Goal: Task Accomplishment & Management: Use online tool/utility

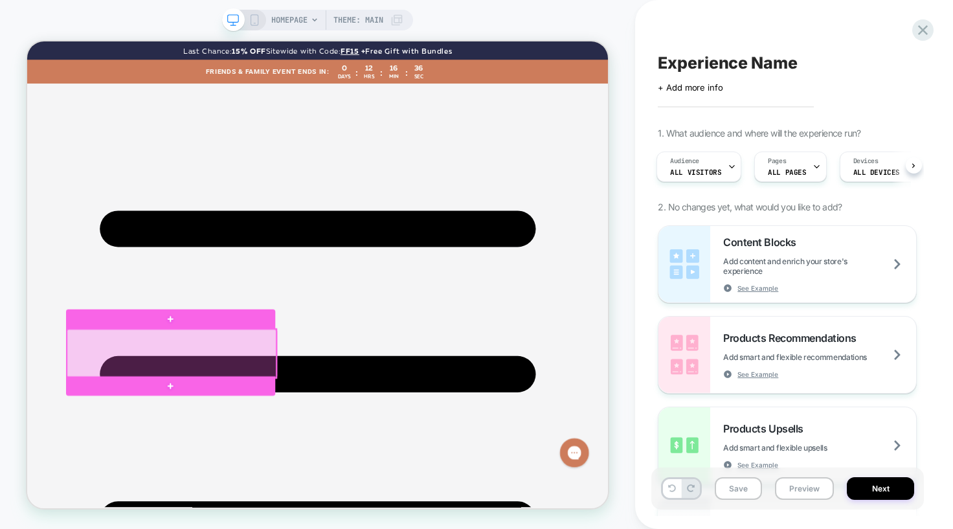
click at [195, 452] on div at bounding box center [219, 457] width 279 height 65
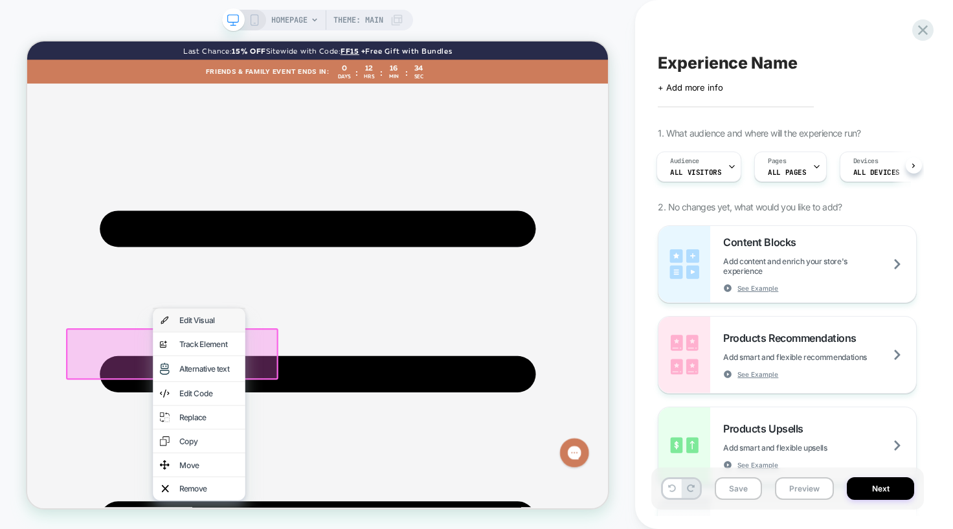
click at [256, 408] on div "Edit Visual" at bounding box center [269, 413] width 79 height 13
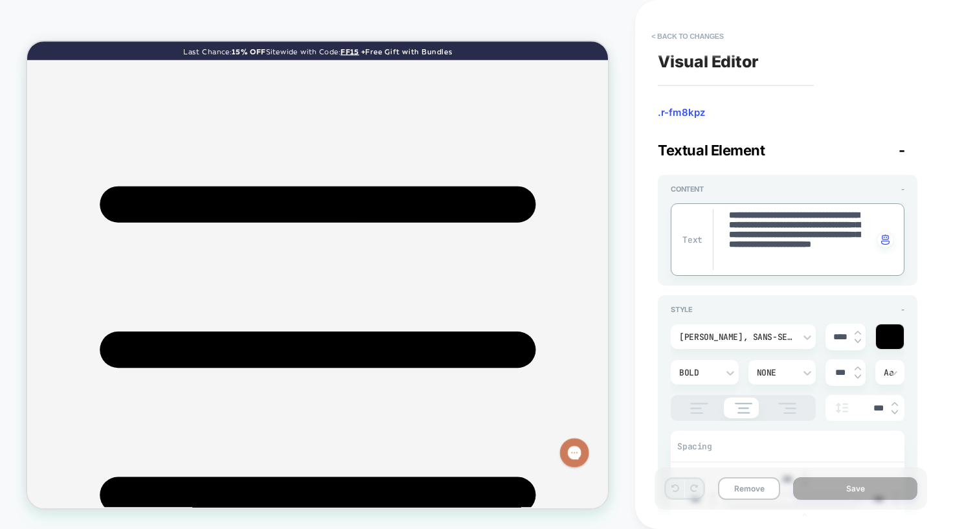
scroll to position [12, 0]
drag, startPoint x: 779, startPoint y: 239, endPoint x: 869, endPoint y: 263, distance: 92.9
type textarea "*"
type textarea "**********"
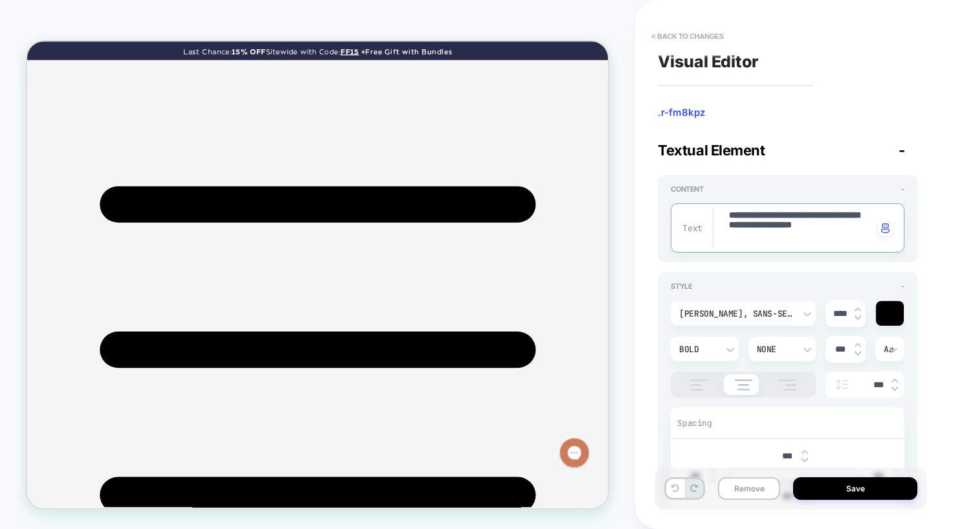
scroll to position [0, 0]
type textarea "*"
type textarea "**********"
type textarea "*"
type textarea "**********"
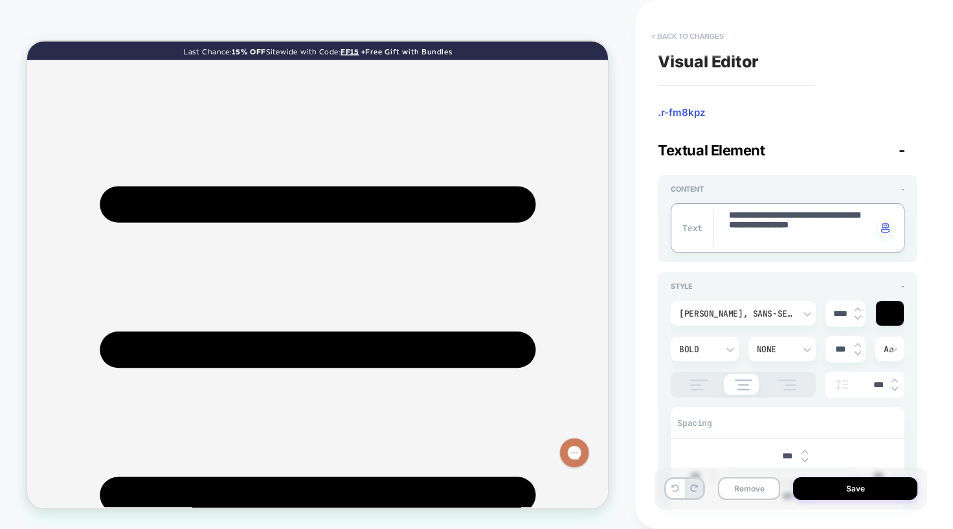
type textarea "*"
click at [678, 38] on button "< Back to changes" at bounding box center [687, 36] width 85 height 21
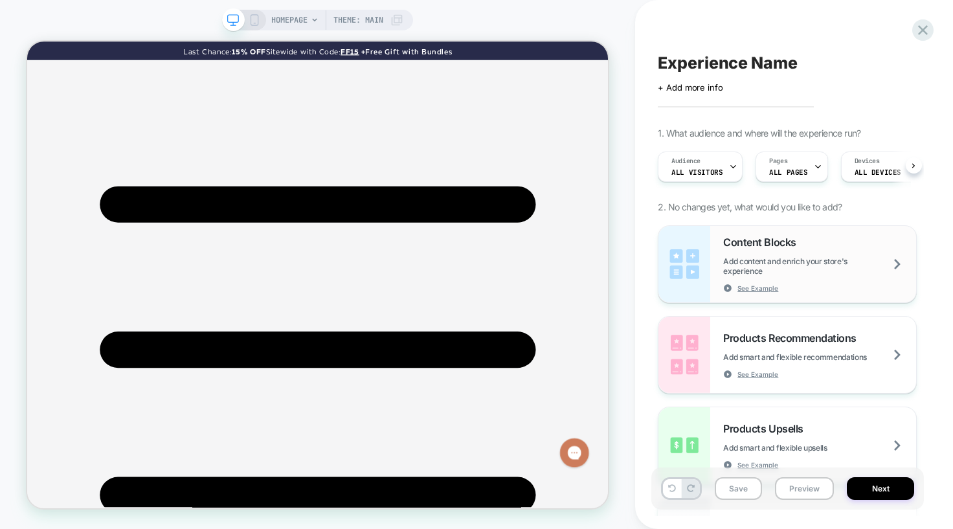
scroll to position [0, 1]
click at [923, 27] on icon at bounding box center [922, 29] width 17 height 17
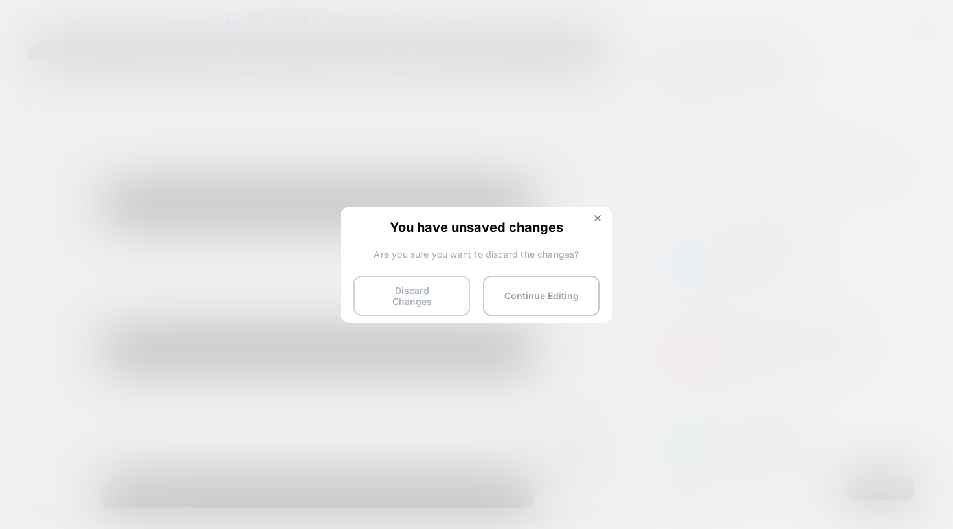
click at [419, 300] on button "Discard Changes" at bounding box center [411, 296] width 117 height 40
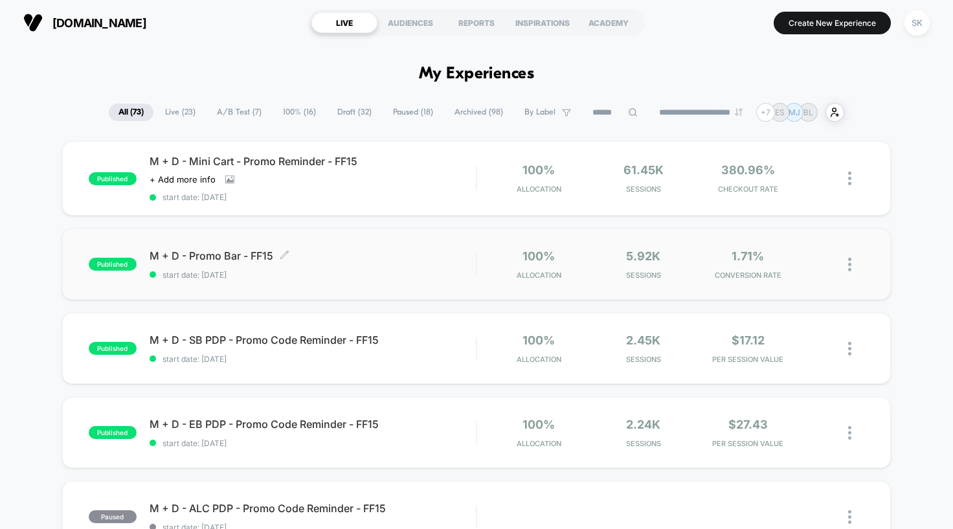
click at [327, 263] on div "M + D - Promo Bar - FF15 Click to edit experience details Click to edit experie…" at bounding box center [313, 264] width 327 height 30
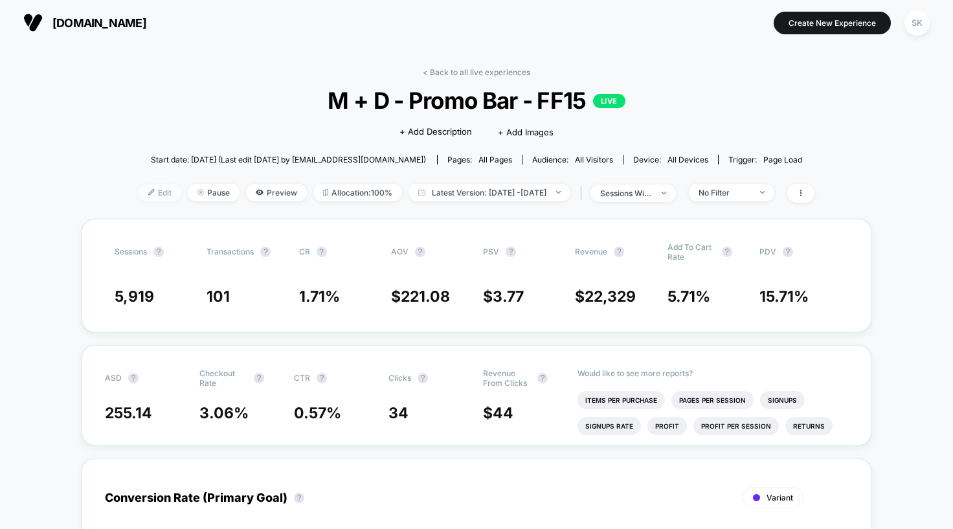
click at [139, 194] on span "Edit" at bounding box center [160, 192] width 43 height 17
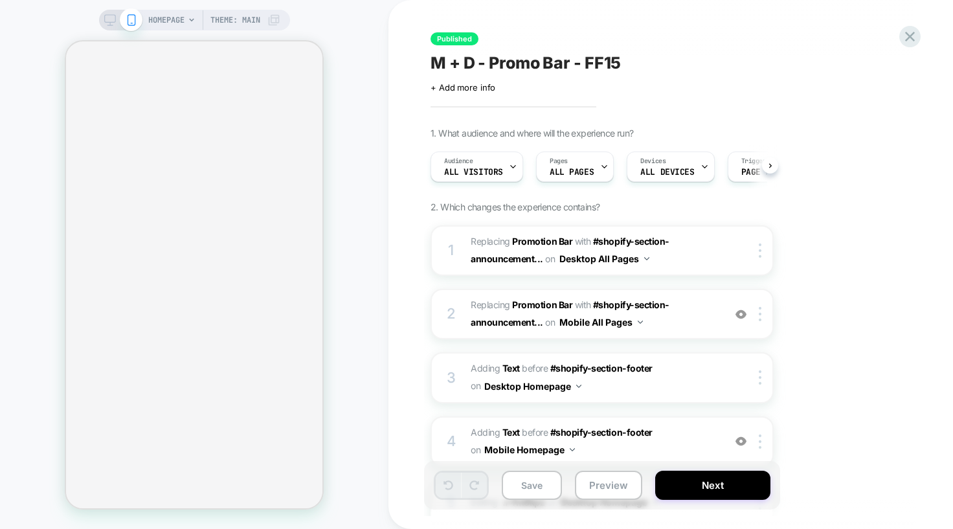
scroll to position [0, 1]
click at [120, 20] on span at bounding box center [131, 19] width 23 height 23
click at [107, 20] on icon at bounding box center [110, 20] width 12 height 12
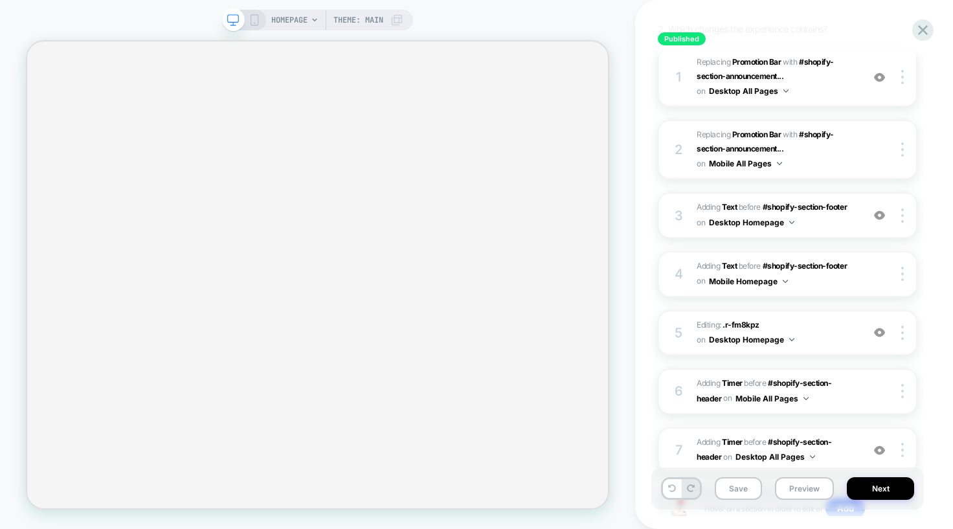
scroll to position [277, 0]
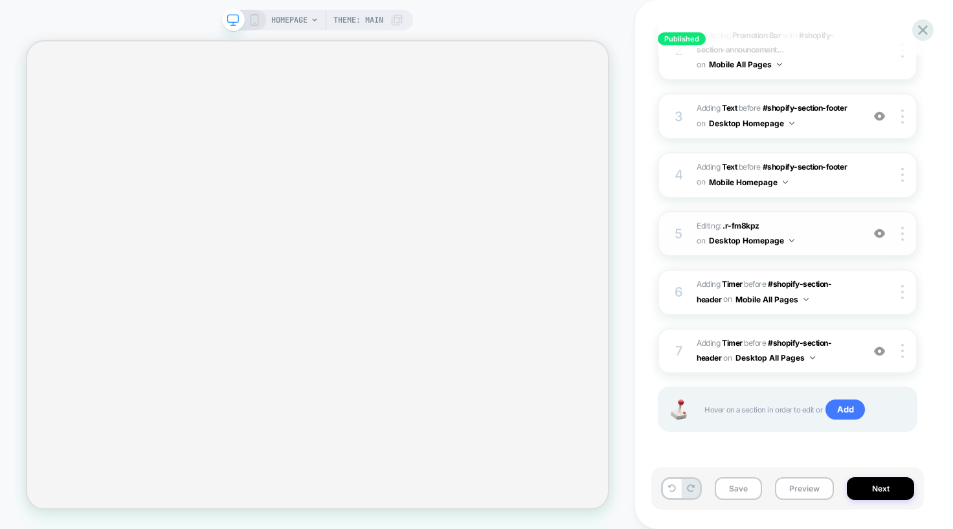
click at [811, 234] on span "Editing : .r-fm8kpz .r-fm8kpz on Desktop Homepage" at bounding box center [775, 234] width 159 height 30
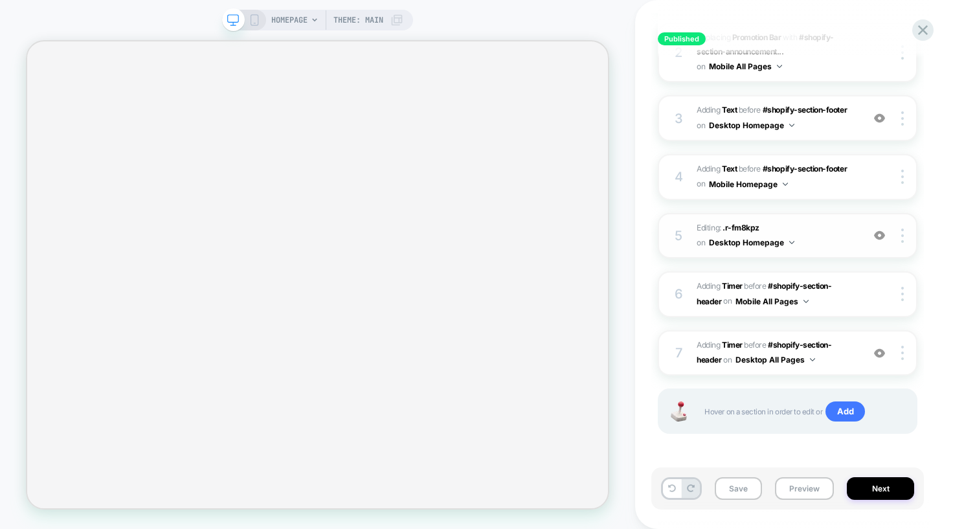
click at [739, 243] on button "Desktop Homepage" at bounding box center [751, 242] width 85 height 16
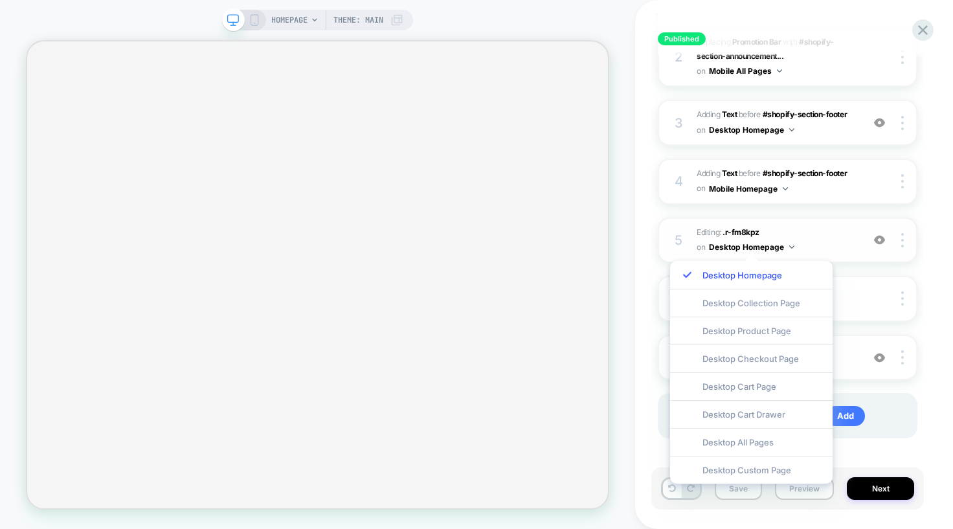
click at [783, 230] on span "Editing : .r-fm8kpz .r-fm8kpz on Desktop Homepage" at bounding box center [775, 240] width 159 height 30
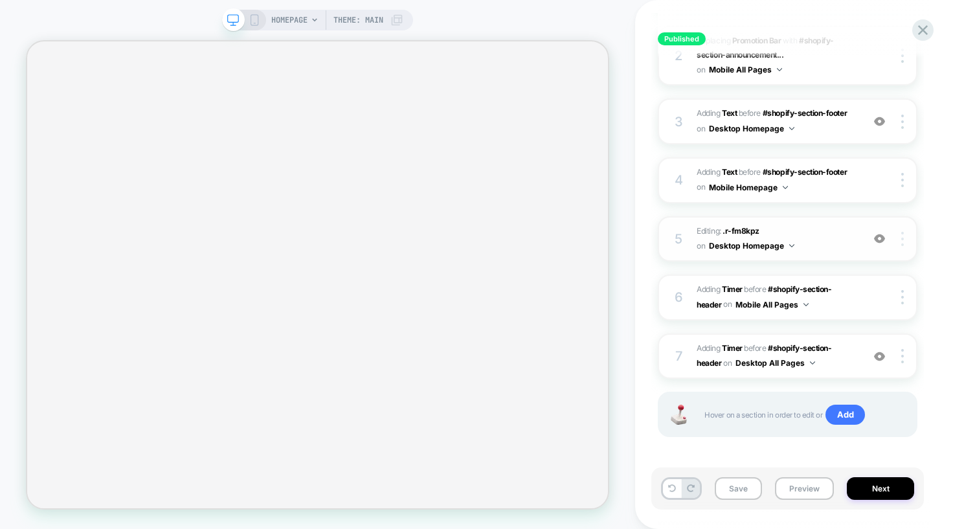
click at [904, 240] on div at bounding box center [903, 239] width 25 height 14
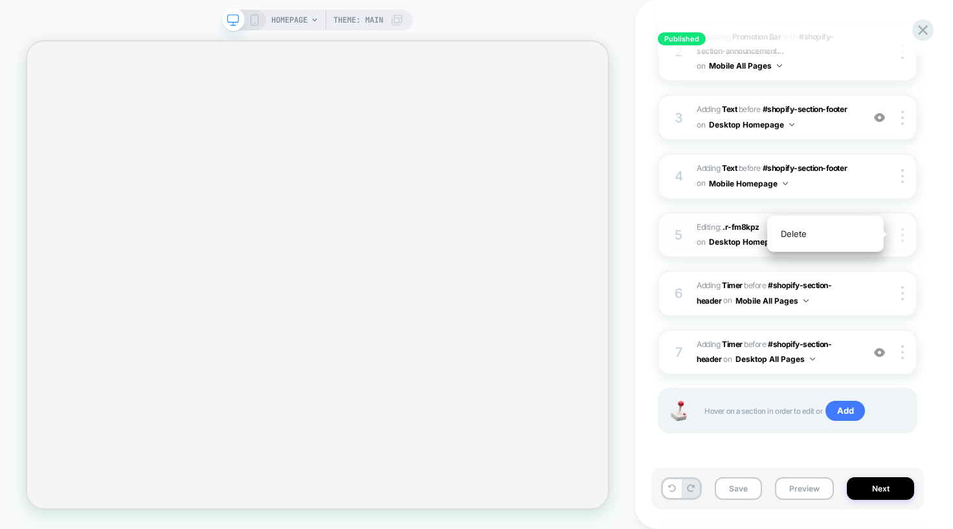
click at [904, 240] on div at bounding box center [903, 235] width 25 height 14
click at [735, 230] on span ".r-fm8kpz" at bounding box center [740, 228] width 37 height 10
click at [812, 231] on span "Editing : .r-fm8kpz .r-fm8kpz on Desktop Homepage" at bounding box center [775, 236] width 159 height 30
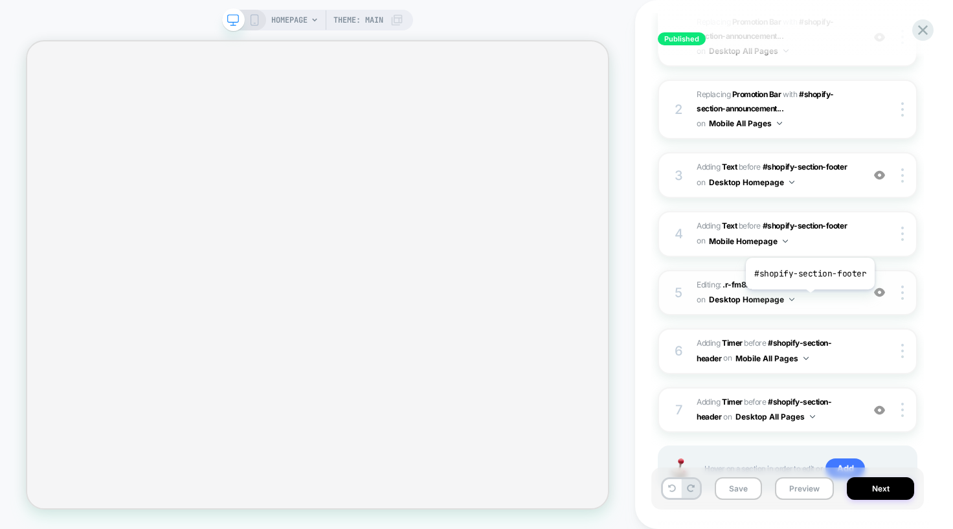
scroll to position [228, 0]
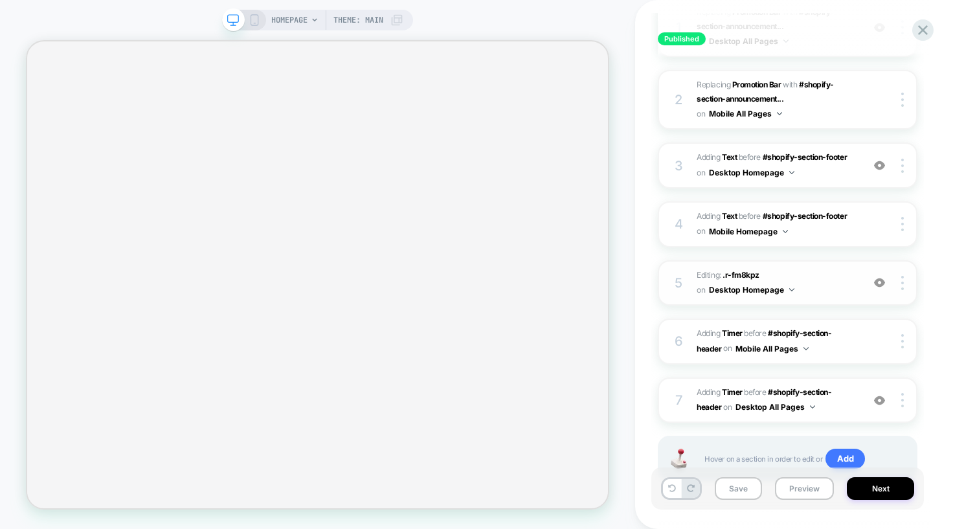
click at [879, 286] on img at bounding box center [879, 282] width 11 height 11
click at [737, 490] on button "Save" at bounding box center [738, 488] width 47 height 23
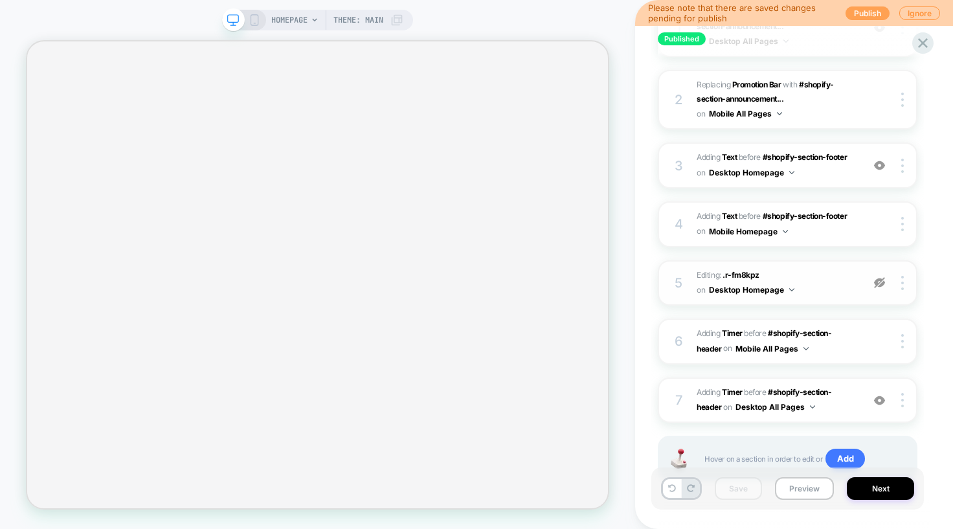
click at [864, 9] on button "Publish" at bounding box center [867, 13] width 44 height 14
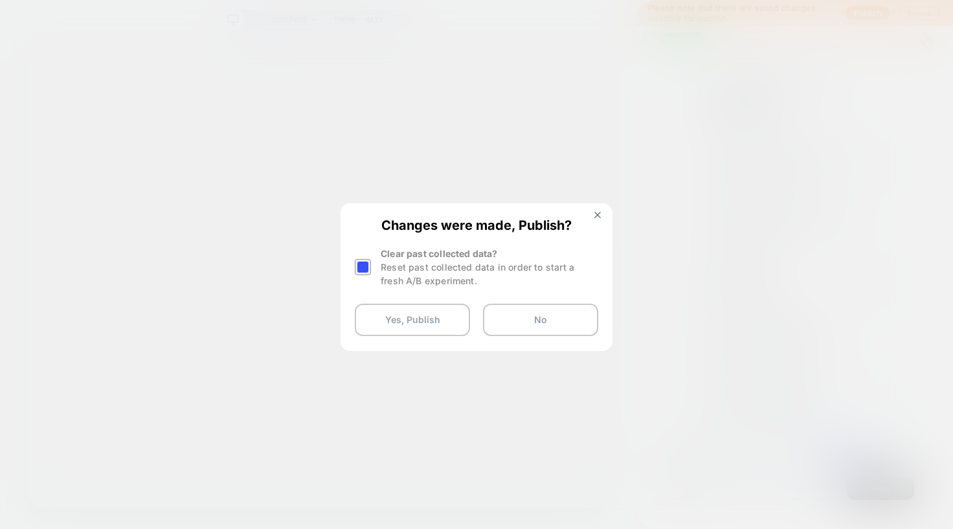
click at [364, 265] on div at bounding box center [363, 267] width 16 height 16
click at [389, 313] on button "Yes, Publish" at bounding box center [412, 320] width 115 height 32
